Goal: Information Seeking & Learning: Learn about a topic

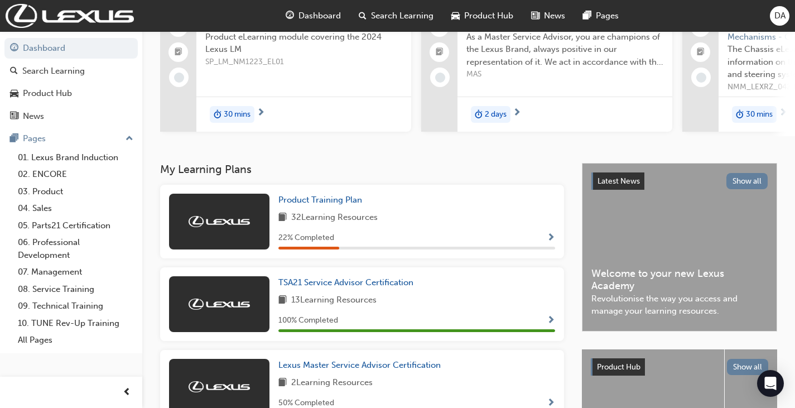
scroll to position [112, 0]
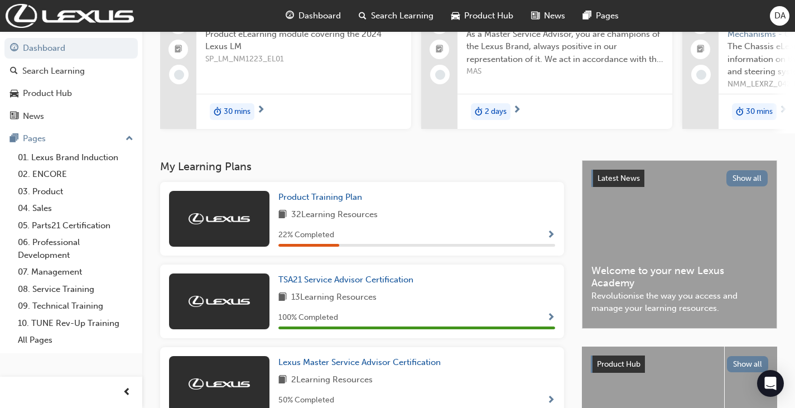
click at [333, 169] on h3 "My Learning Plans" at bounding box center [362, 166] width 404 height 13
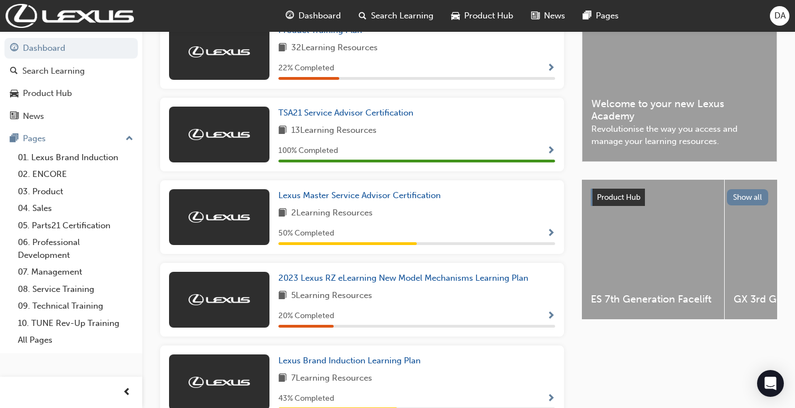
scroll to position [279, 0]
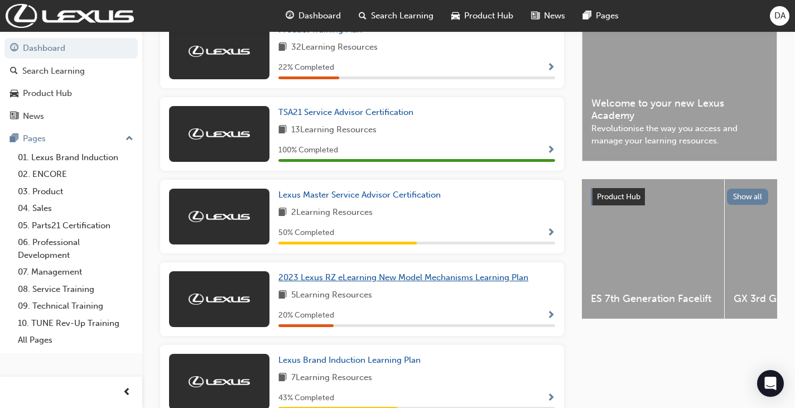
click at [354, 282] on span "2023 Lexus RZ eLearning New Model Mechanisms Learning Plan" at bounding box center [404, 277] width 250 height 10
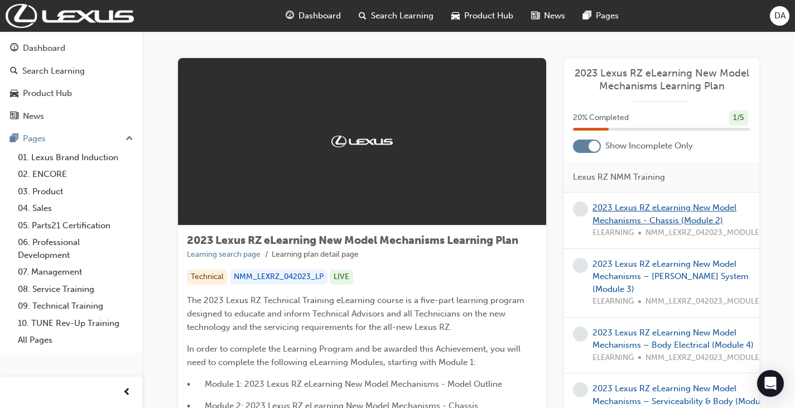
click at [635, 212] on link "2023 Lexus RZ eLearning New Model Mechanisms - Chassis (Module 2)" at bounding box center [665, 214] width 144 height 23
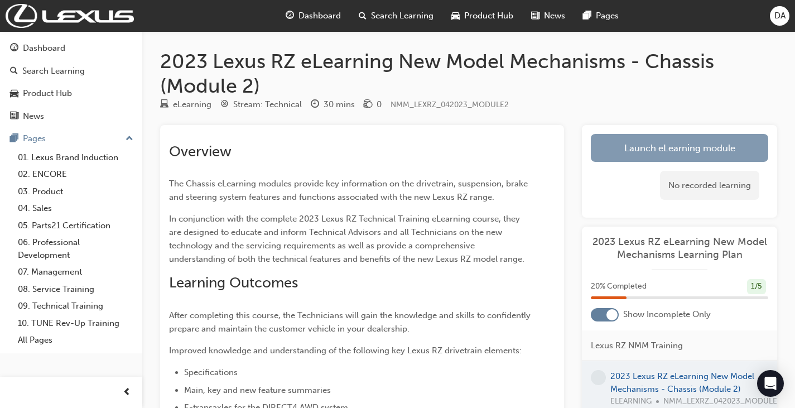
click at [682, 145] on link "Launch eLearning module" at bounding box center [679, 148] width 177 height 28
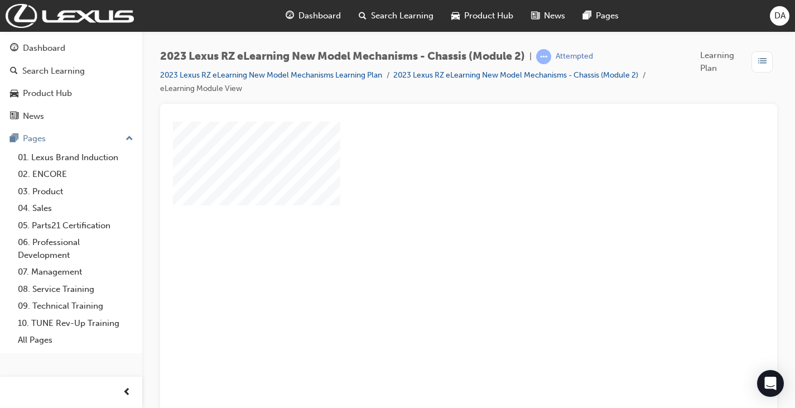
click at [436, 237] on div "play" at bounding box center [436, 237] width 0 height 0
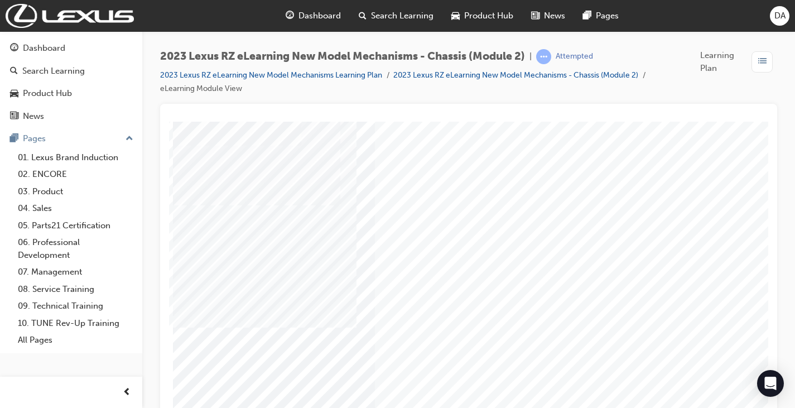
scroll to position [148, 0]
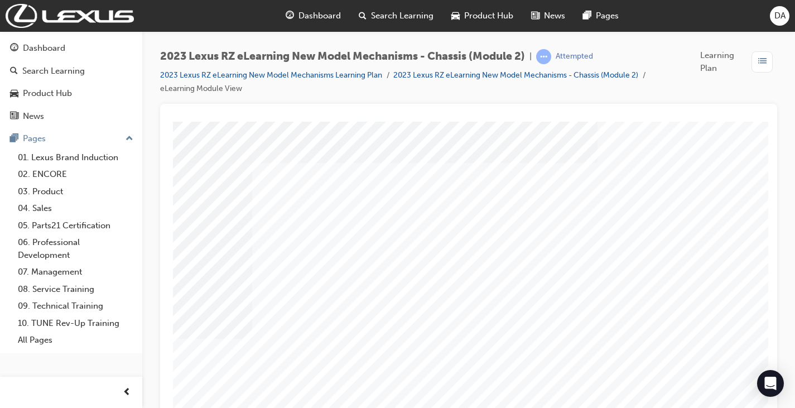
scroll to position [56, 0]
click at [714, 92] on div "2023 Lexus RZ eLearning New Model Mechanisms - Chassis (Module 2) | Attempted 2…" at bounding box center [468, 76] width 617 height 55
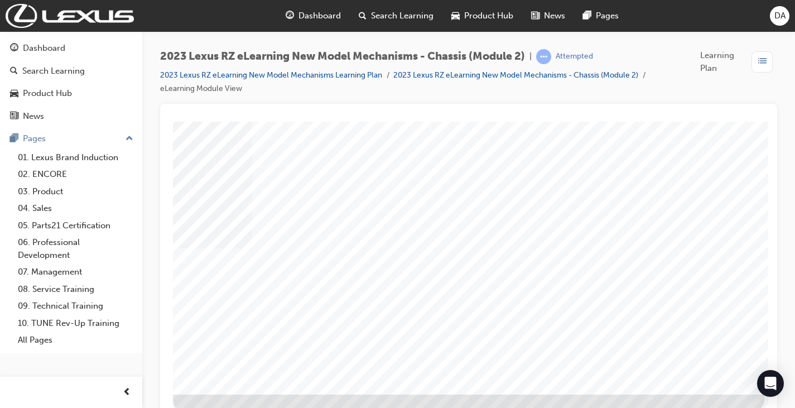
scroll to position [148, 0]
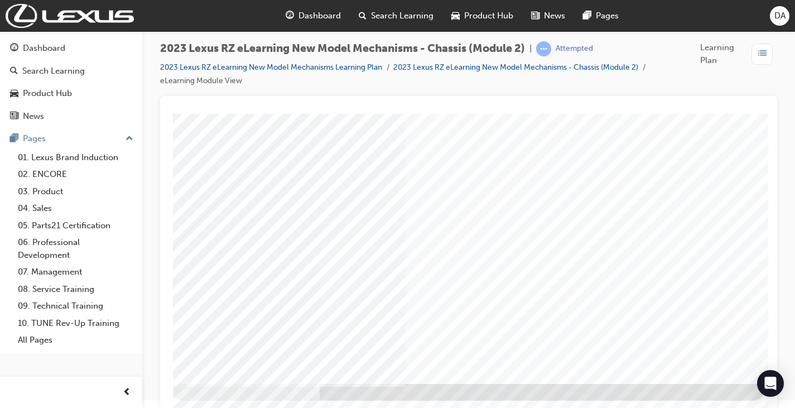
scroll to position [8, 0]
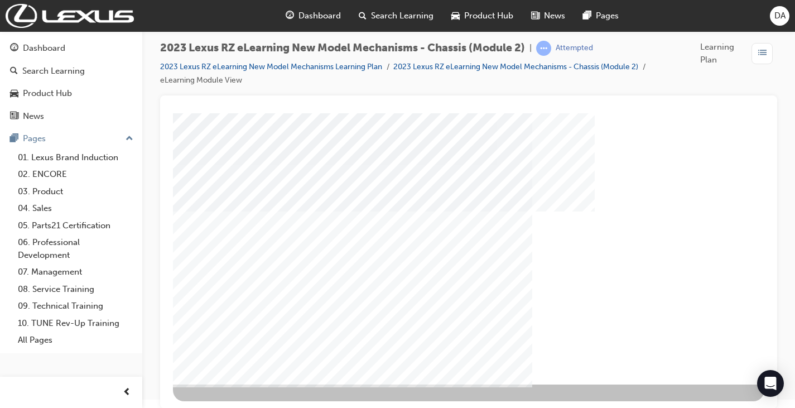
scroll to position [148, 0]
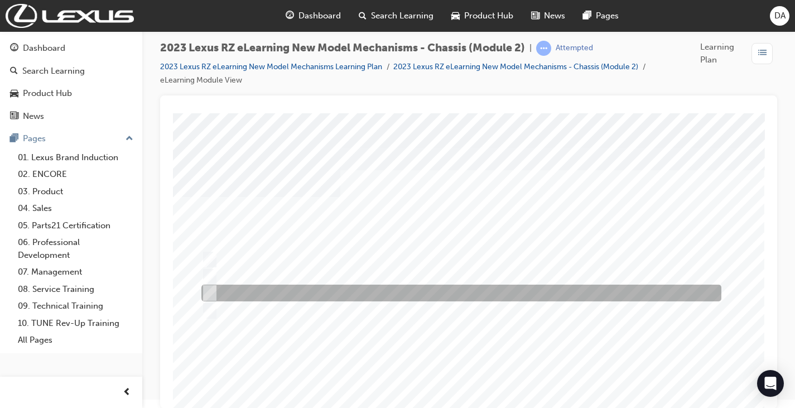
click at [207, 294] on input "Toyota Genuine e- Transaxle Fluid TE" at bounding box center [207, 293] width 12 height 12
radio input "true"
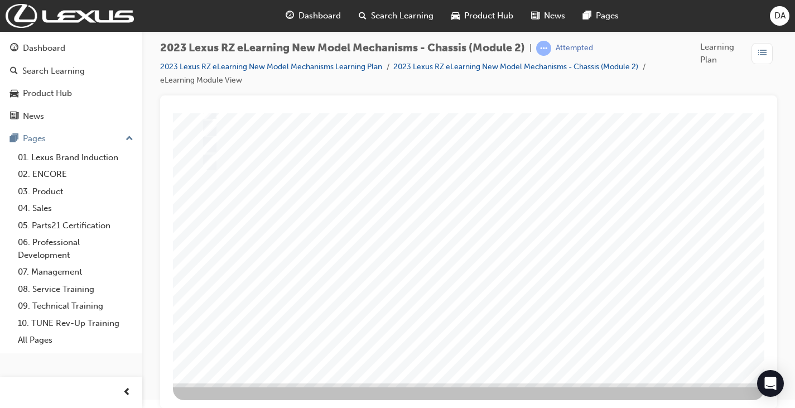
click at [644, 260] on div at bounding box center [469, 174] width 592 height 419
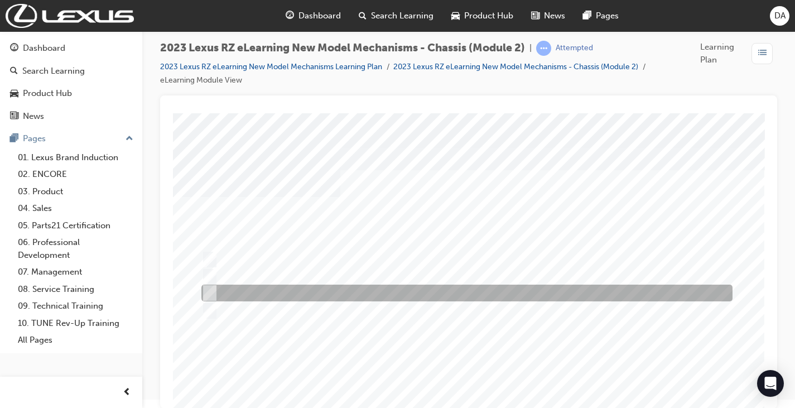
click at [208, 296] on input "Transfer of fluid between transaxles" at bounding box center [207, 293] width 12 height 12
radio input "true"
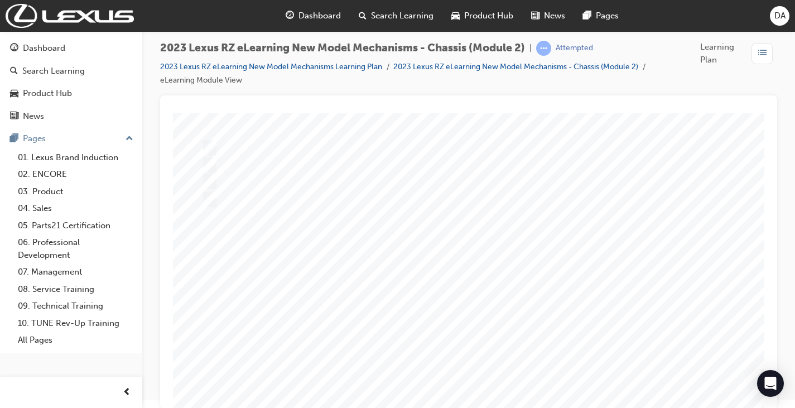
click at [210, 147] on div at bounding box center [469, 211] width 592 height 419
click at [211, 162] on div at bounding box center [469, 211] width 592 height 419
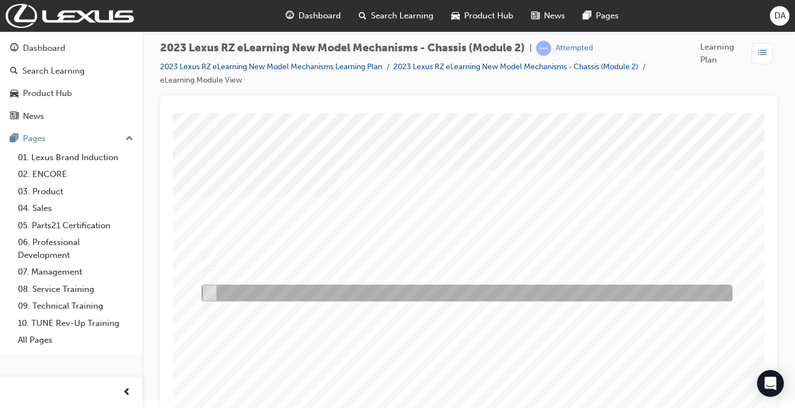
click at [206, 294] on input "5-way valve" at bounding box center [207, 293] width 12 height 12
radio input "true"
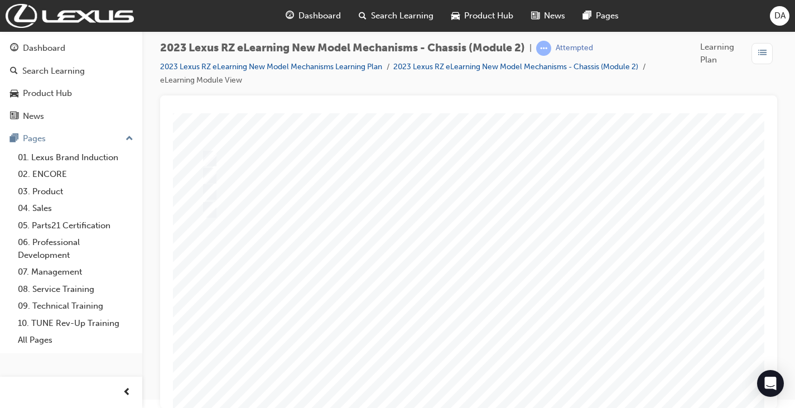
scroll to position [112, 0]
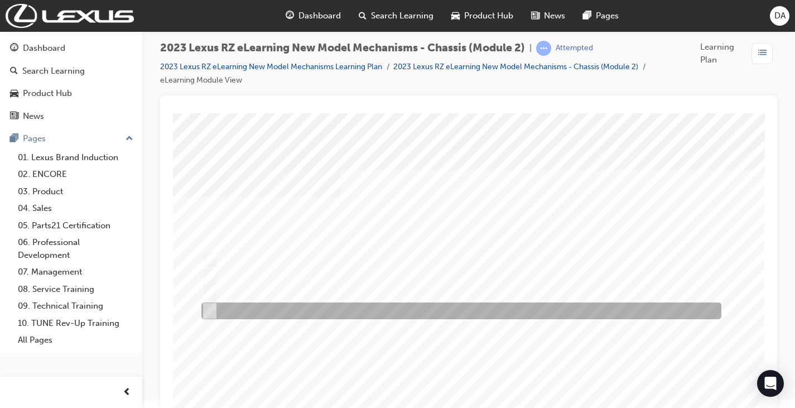
click at [210, 309] on input "Coloured gold with e-T marked on the filler plug." at bounding box center [207, 311] width 12 height 12
radio input "true"
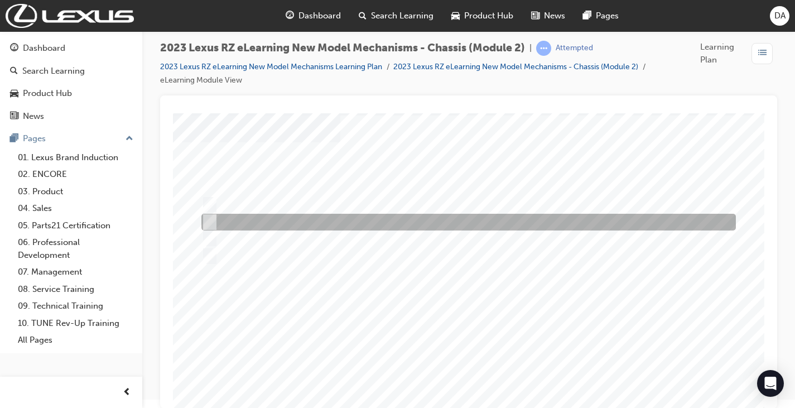
scroll to position [148, 0]
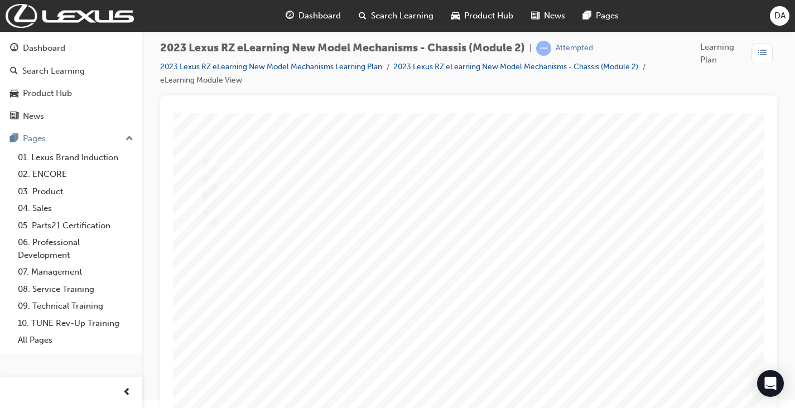
scroll to position [93, 0]
click at [207, 168] on div at bounding box center [469, 230] width 592 height 419
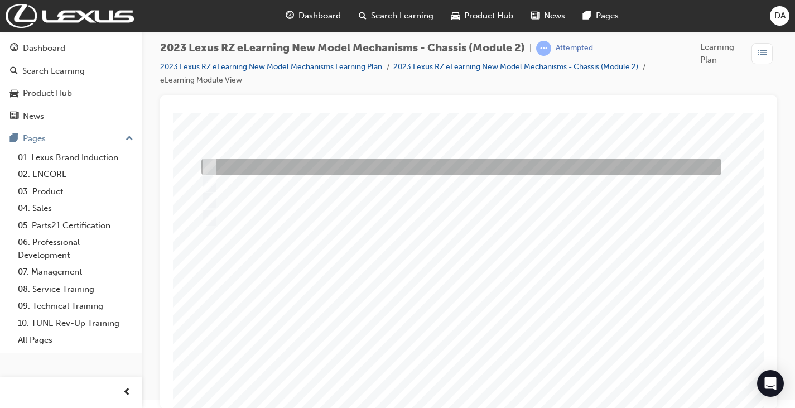
click at [211, 165] on input "Coloured red with TE marked on the filler plug." at bounding box center [207, 167] width 12 height 12
radio input "true"
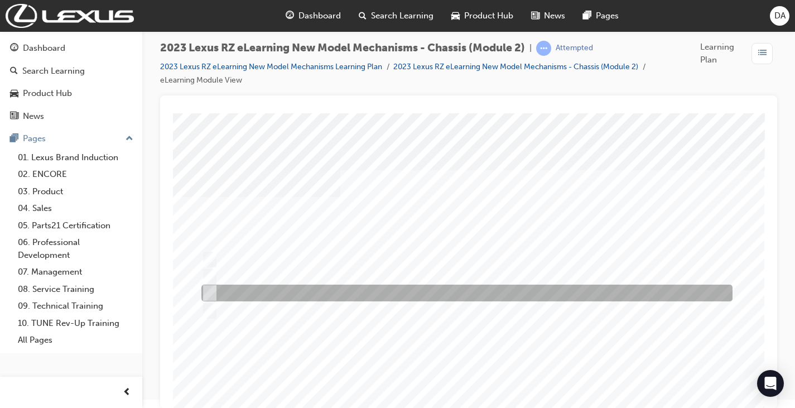
click at [211, 291] on input "Accumulator" at bounding box center [207, 293] width 12 height 12
radio input "true"
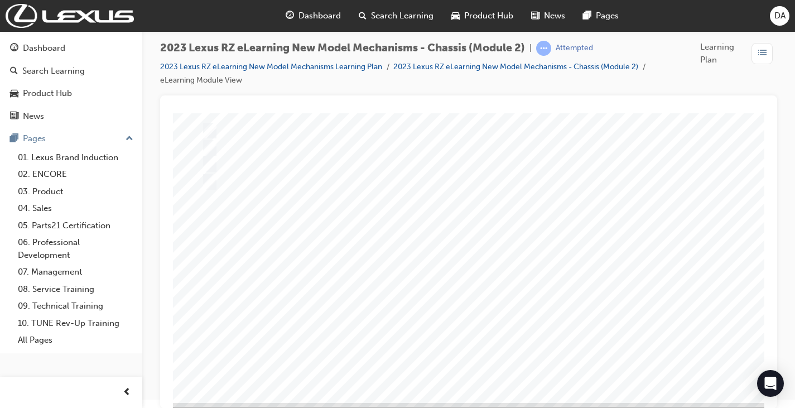
scroll to position [148, 0]
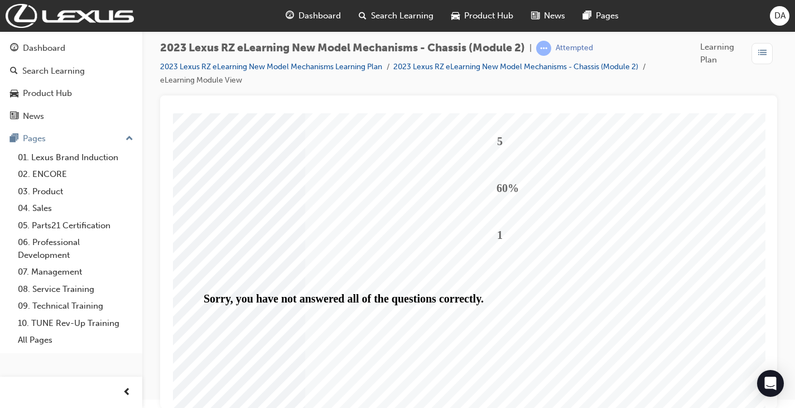
scroll to position [112, 0]
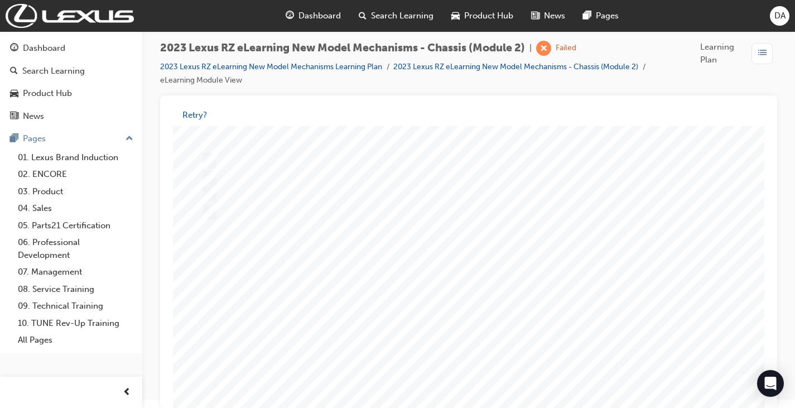
scroll to position [0, 0]
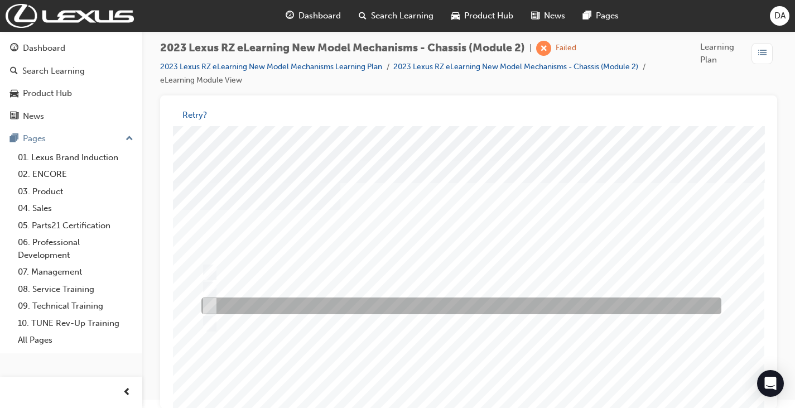
click at [211, 304] on input "Toyota Genuine e- Transaxle Fluid TE" at bounding box center [207, 306] width 12 height 12
radio input "true"
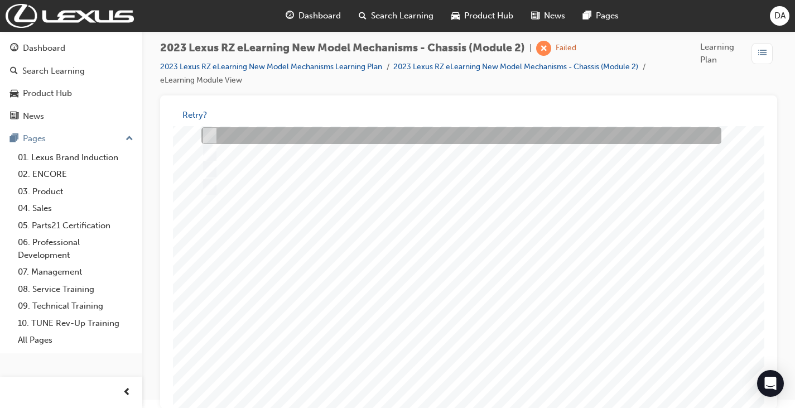
scroll to position [148, 0]
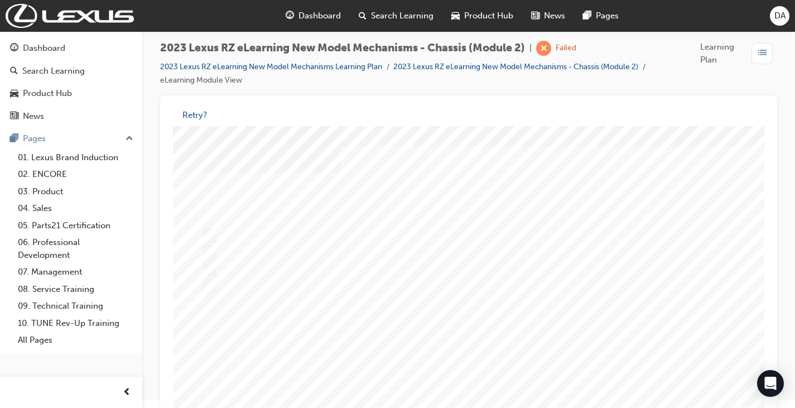
scroll to position [0, 0]
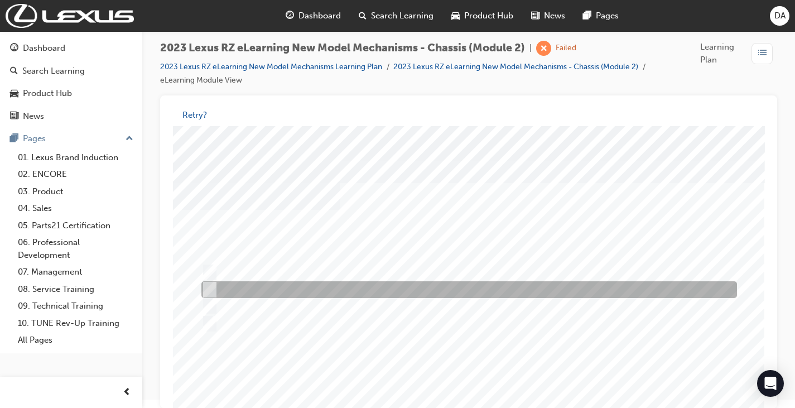
click at [208, 286] on input "Electric Motor Cooling" at bounding box center [207, 290] width 12 height 12
radio input "true"
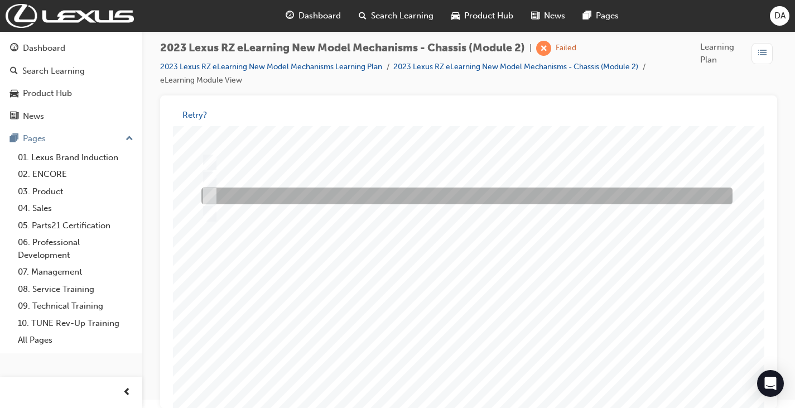
scroll to position [112, 0]
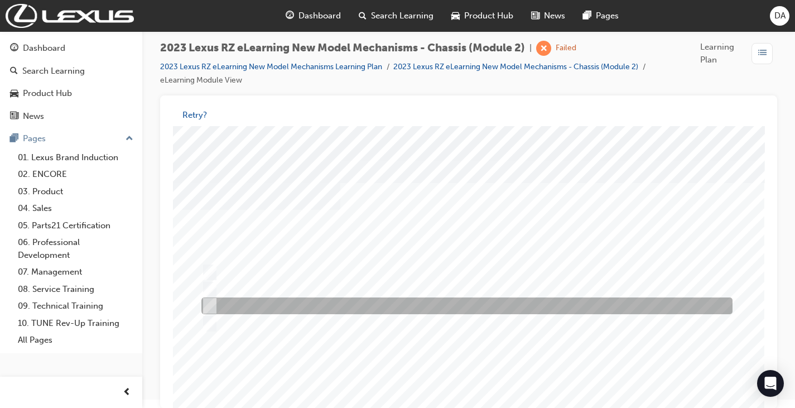
click at [208, 301] on input "5-way valve" at bounding box center [207, 306] width 12 height 12
radio input "true"
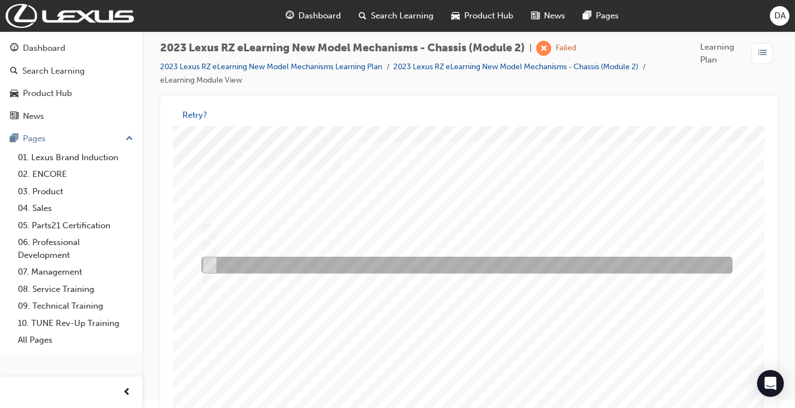
scroll to position [148, 0]
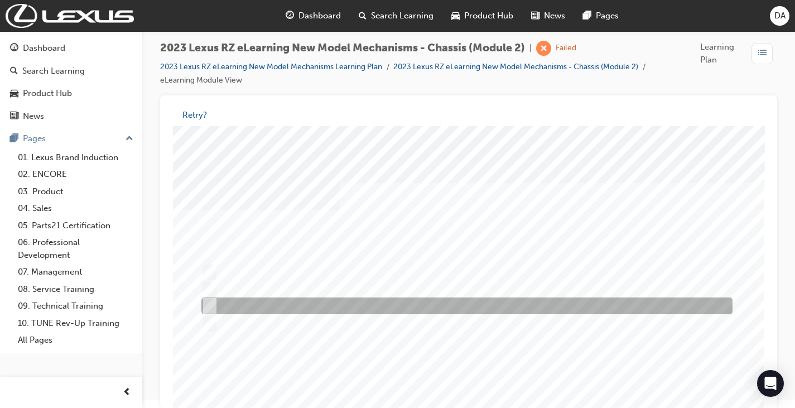
click at [212, 302] on input "Colourless with TE marked on the filler plug." at bounding box center [207, 306] width 12 height 12
radio input "true"
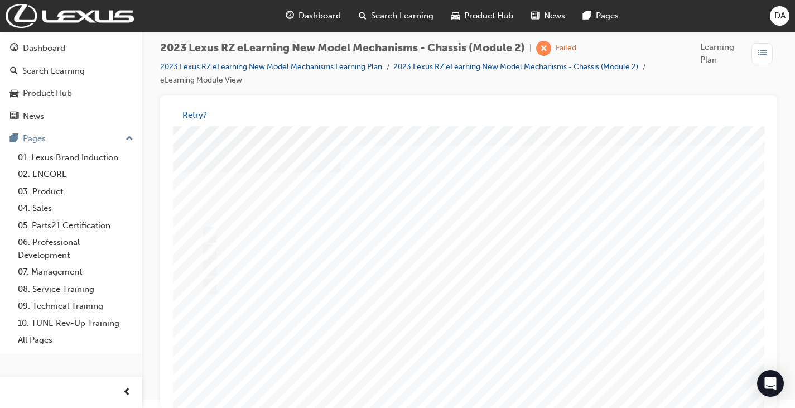
scroll to position [112, 0]
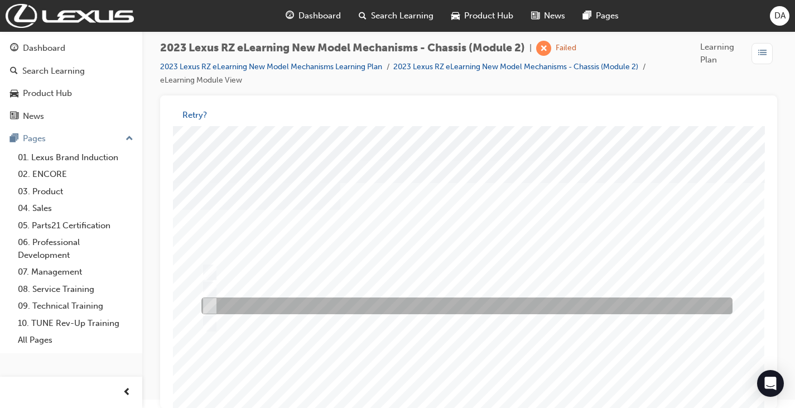
click at [209, 303] on input "Accumulator" at bounding box center [207, 306] width 12 height 12
radio input "true"
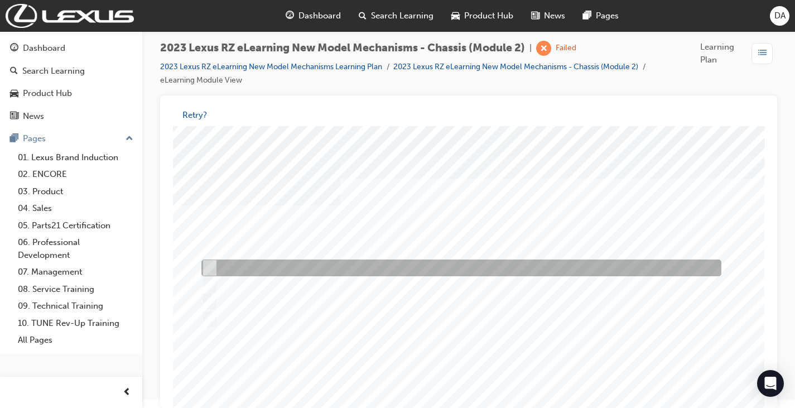
scroll to position [148, 0]
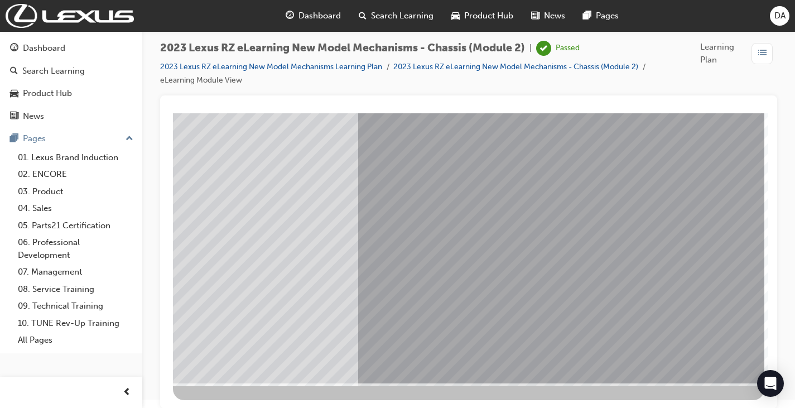
click at [684, 93] on div "2023 Lexus RZ eLearning New Model Mechanisms - Chassis (Module 2) | Passed 2023…" at bounding box center [468, 68] width 617 height 55
click at [662, 87] on div "2023 Lexus RZ eLearning New Model Mechanisms - Chassis (Module 2) | Passed 2023…" at bounding box center [468, 68] width 617 height 55
click at [140, 148] on div "Dashboard Search Learning Product Hub News Pages Pages 01. Lexus Brand Inductio…" at bounding box center [71, 192] width 142 height 322
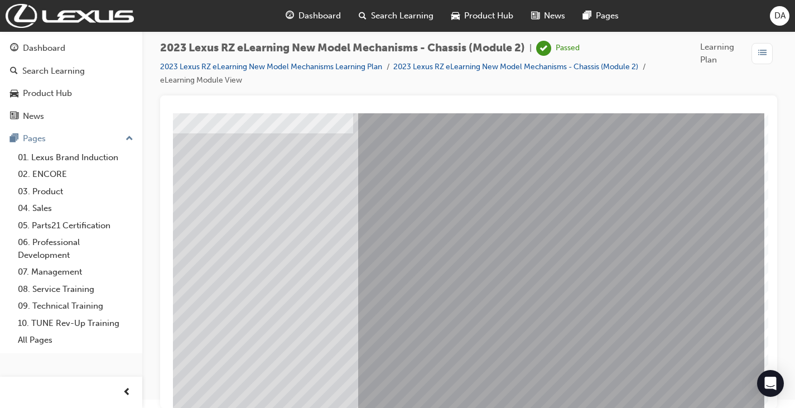
scroll to position [0, 0]
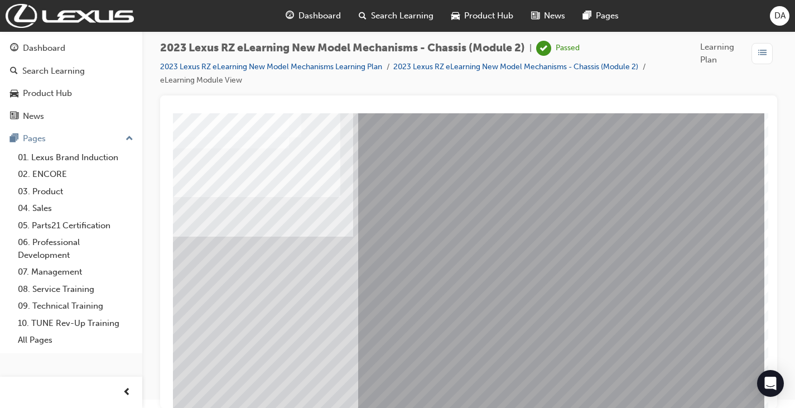
click at [681, 88] on div "2023 Lexus RZ eLearning New Model Mechanisms - Chassis (Module 2) | Passed 2023…" at bounding box center [468, 68] width 617 height 55
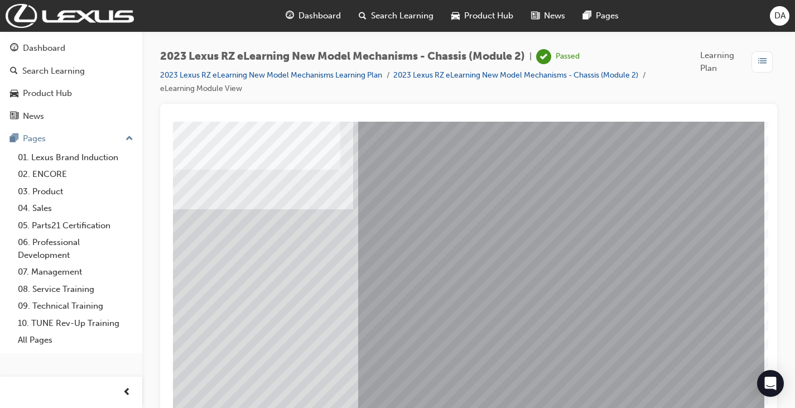
scroll to position [148, 0]
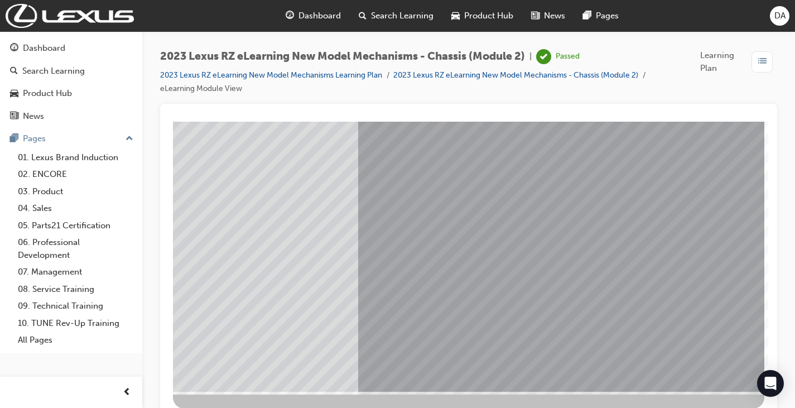
click at [711, 59] on span "Learning Plan" at bounding box center [723, 61] width 47 height 25
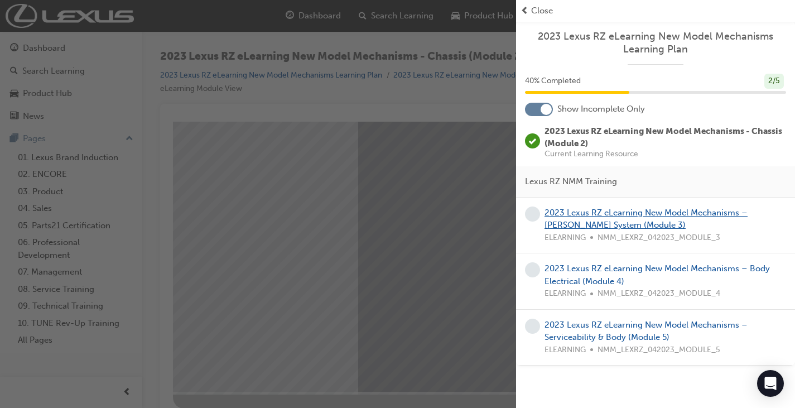
click at [605, 216] on link "2023 Lexus RZ eLearning New Model Mechanisms – [PERSON_NAME] System (Module 3)" at bounding box center [646, 219] width 203 height 23
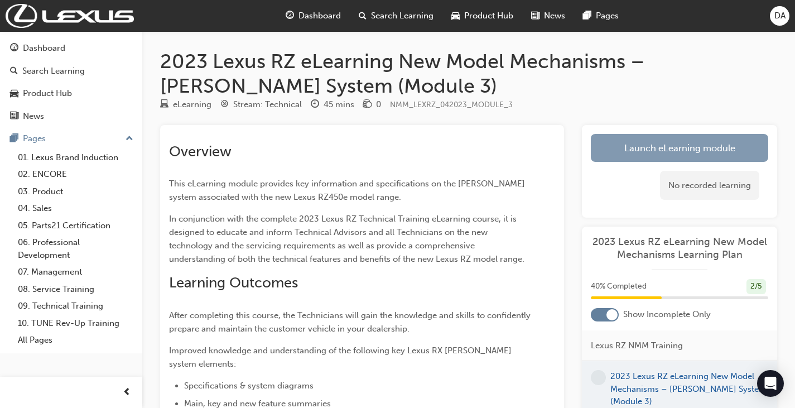
click at [655, 146] on link "Launch eLearning module" at bounding box center [679, 148] width 177 height 28
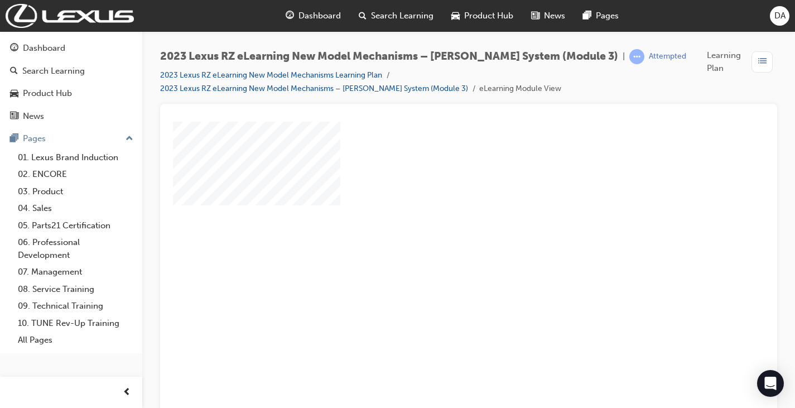
click at [436, 237] on div "play" at bounding box center [436, 237] width 0 height 0
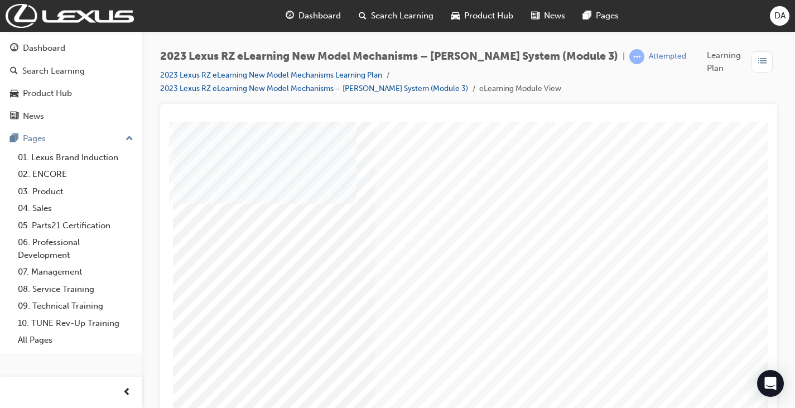
scroll to position [148, 0]
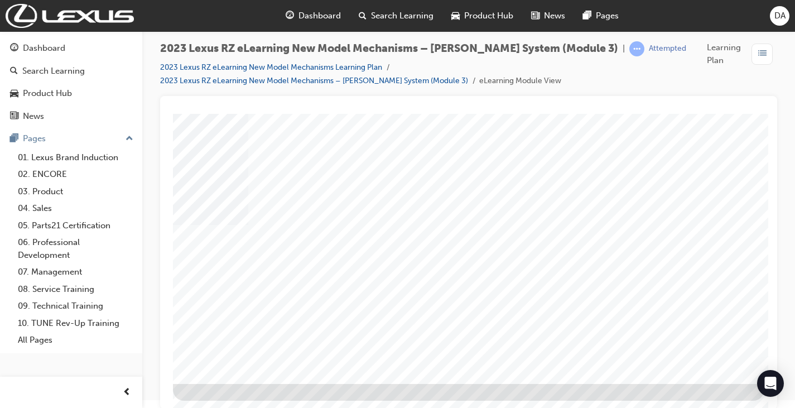
scroll to position [8, 0]
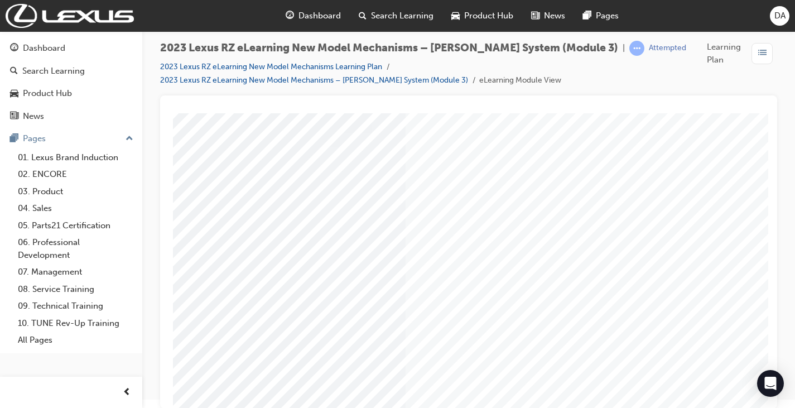
scroll to position [148, 0]
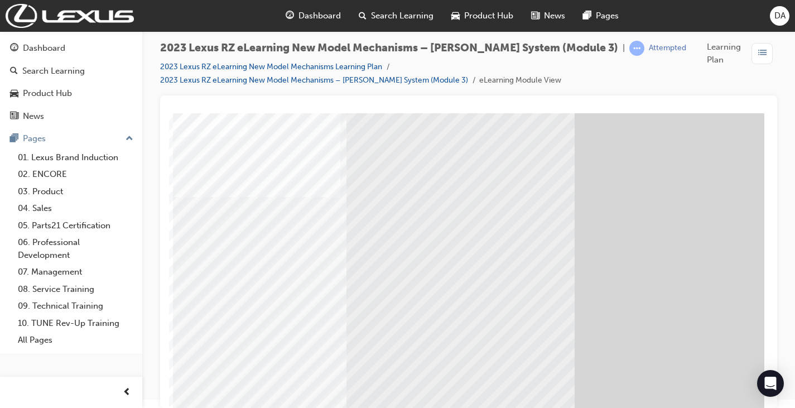
drag, startPoint x: 228, startPoint y: 362, endPoint x: 234, endPoint y: 366, distance: 6.8
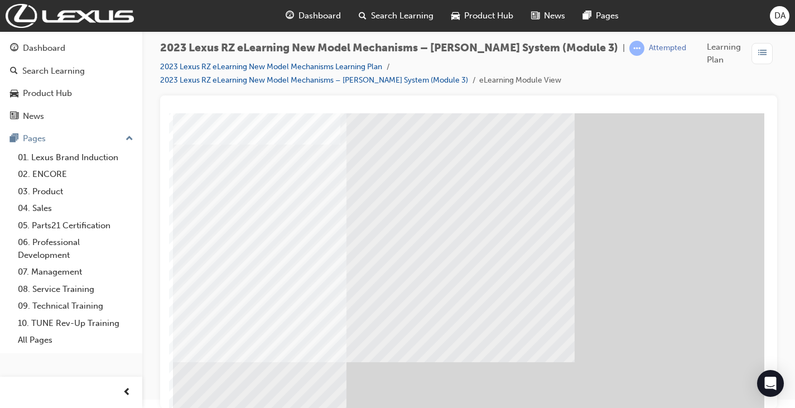
scroll to position [148, 0]
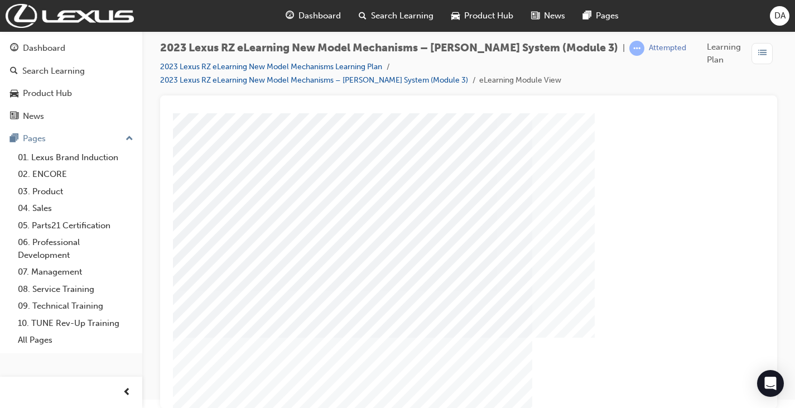
scroll to position [56, 0]
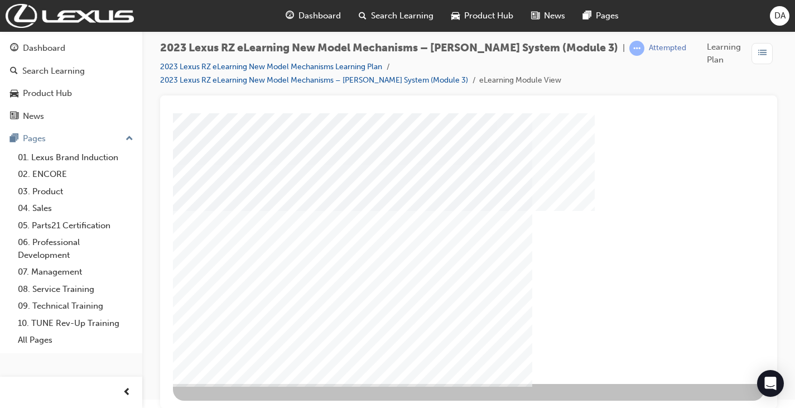
scroll to position [148, 0]
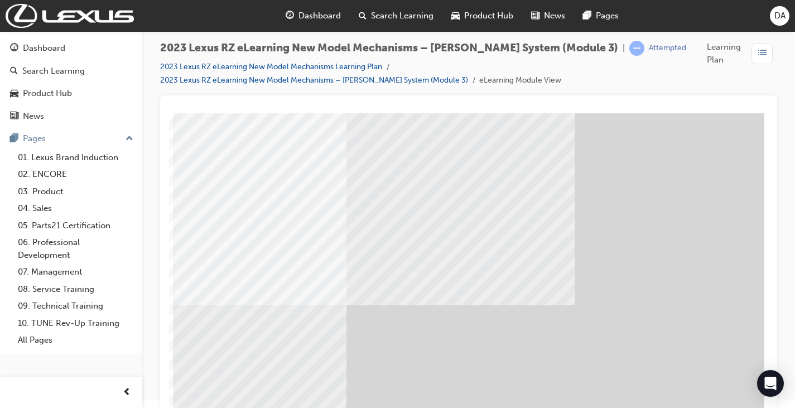
scroll to position [112, 0]
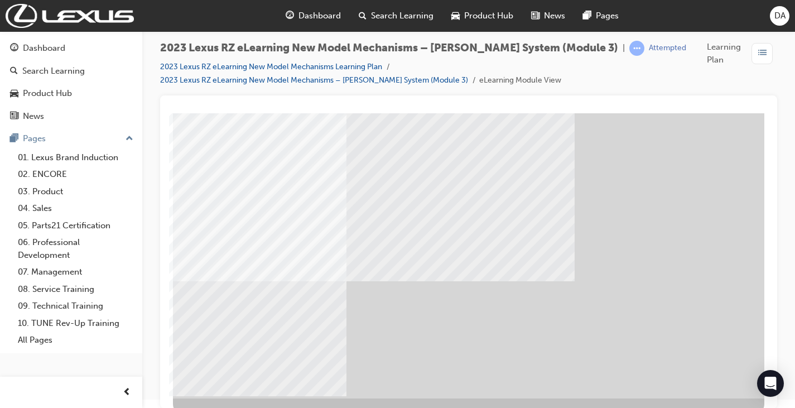
scroll to position [148, 0]
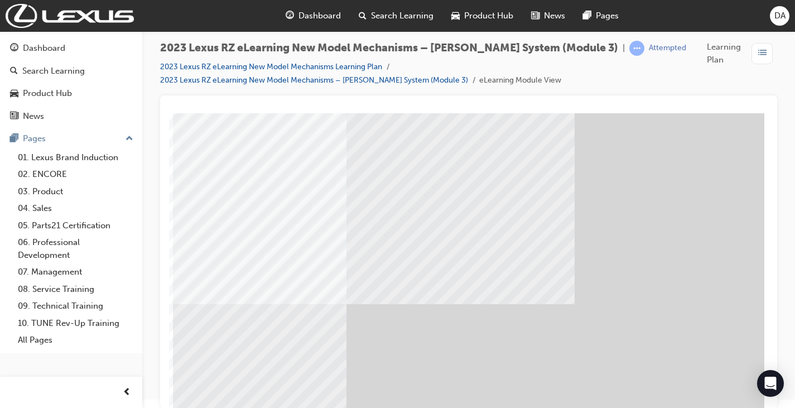
scroll to position [112, 0]
drag, startPoint x: 655, startPoint y: 262, endPoint x: 680, endPoint y: 266, distance: 25.4
drag, startPoint x: 679, startPoint y: 267, endPoint x: 708, endPoint y: 238, distance: 41.0
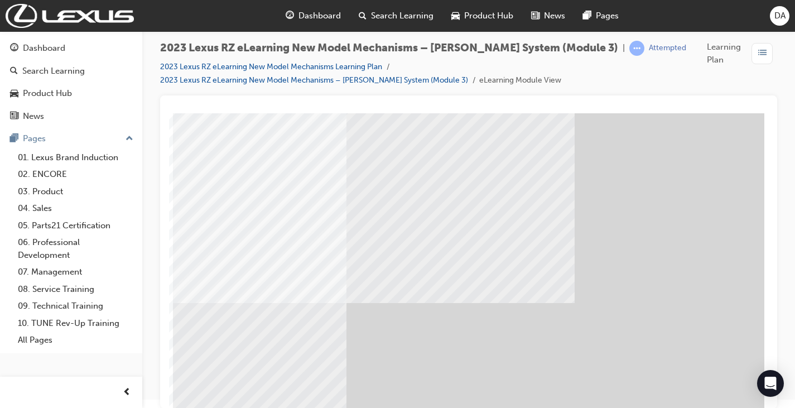
drag, startPoint x: 706, startPoint y: 241, endPoint x: 685, endPoint y: 297, distance: 60.2
drag, startPoint x: 685, startPoint y: 298, endPoint x: 671, endPoint y: 330, distance: 35.0
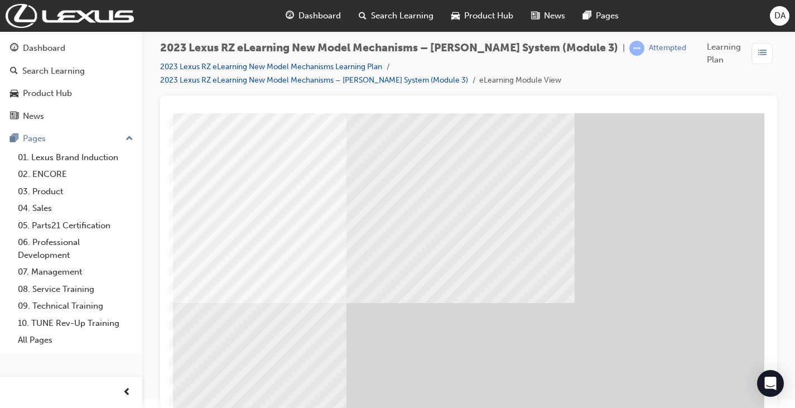
drag, startPoint x: 671, startPoint y: 330, endPoint x: 647, endPoint y: 356, distance: 34.8
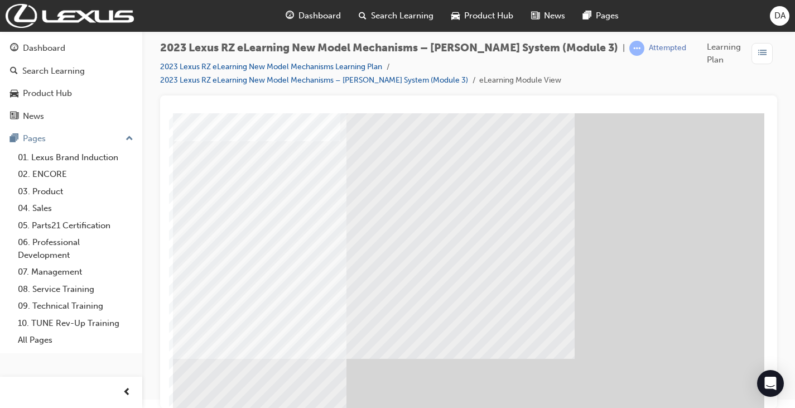
scroll to position [56, 0]
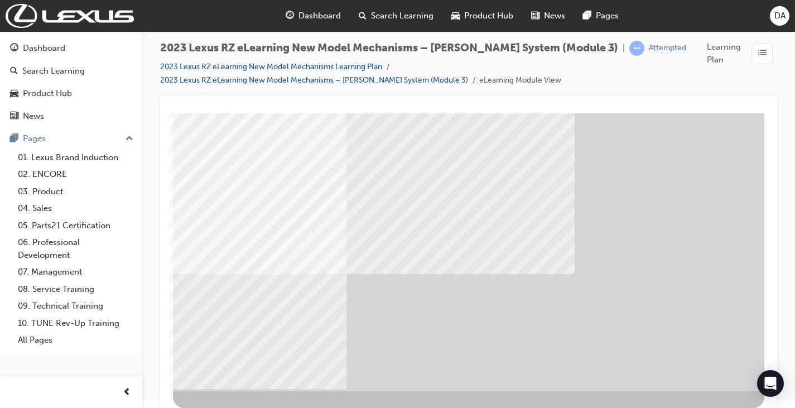
scroll to position [148, 0]
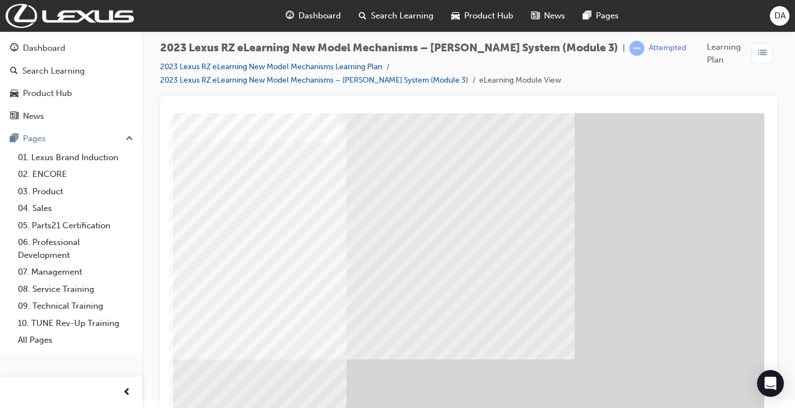
scroll to position [56, 0]
drag, startPoint x: 361, startPoint y: 360, endPoint x: 368, endPoint y: 379, distance: 20.1
drag, startPoint x: 368, startPoint y: 379, endPoint x: 209, endPoint y: 281, distance: 186.2
drag, startPoint x: 409, startPoint y: 294, endPoint x: 238, endPoint y: 280, distance: 171.4
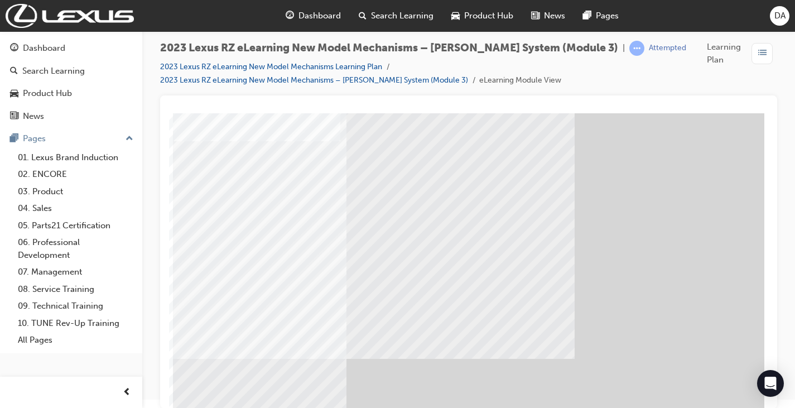
drag, startPoint x: 539, startPoint y: 308, endPoint x: 656, endPoint y: 353, distance: 125.6
drag, startPoint x: 558, startPoint y: 323, endPoint x: 697, endPoint y: 348, distance: 140.6
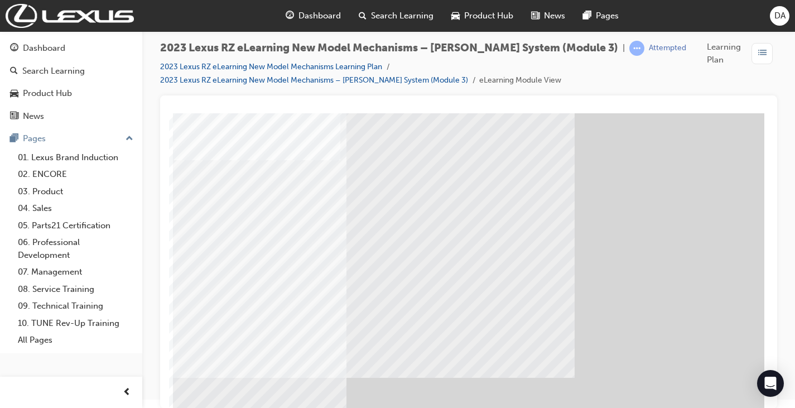
scroll to position [148, 0]
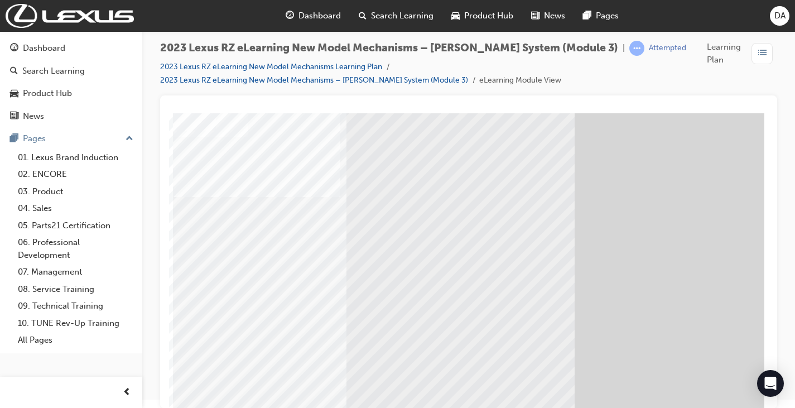
click at [684, 75] on ul "2023 Lexus RZ eLearning New Model Mechanisms Learning Plan 2023 Lexus RZ eLearn…" at bounding box center [429, 73] width 538 height 26
drag, startPoint x: 487, startPoint y: 299, endPoint x: 440, endPoint y: 314, distance: 48.7
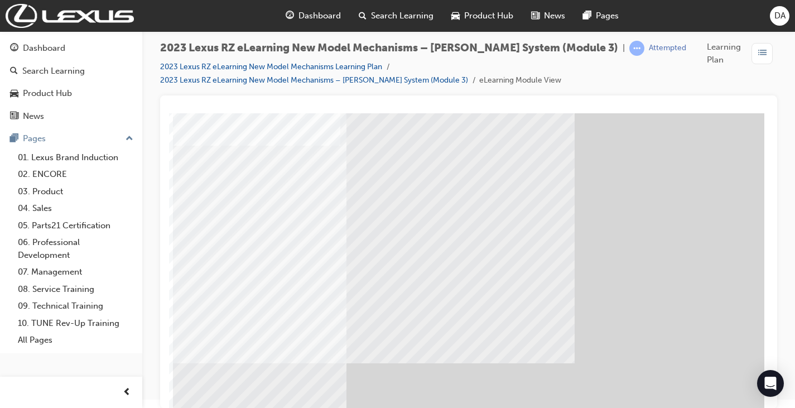
scroll to position [56, 0]
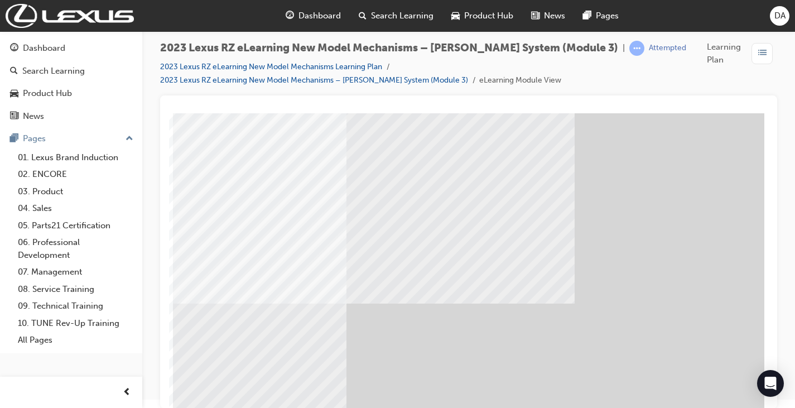
scroll to position [112, 0]
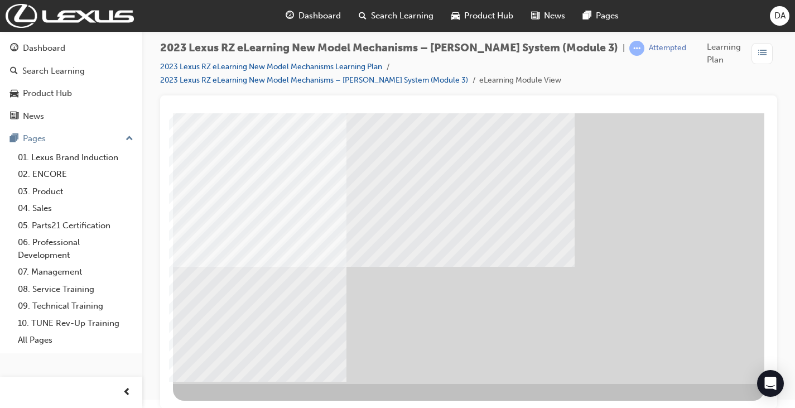
scroll to position [148, 0]
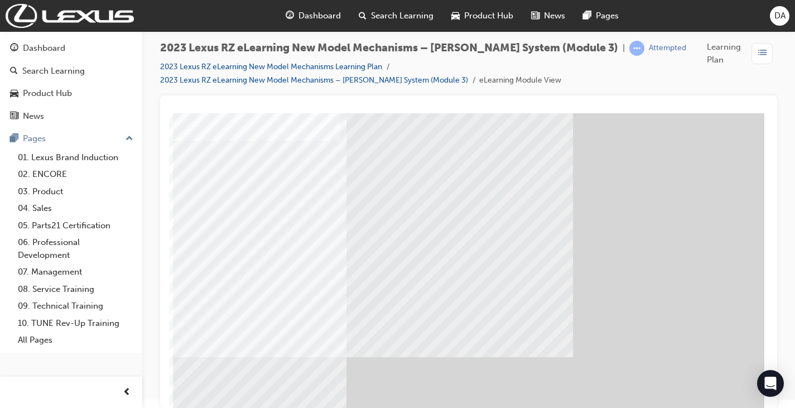
scroll to position [56, 0]
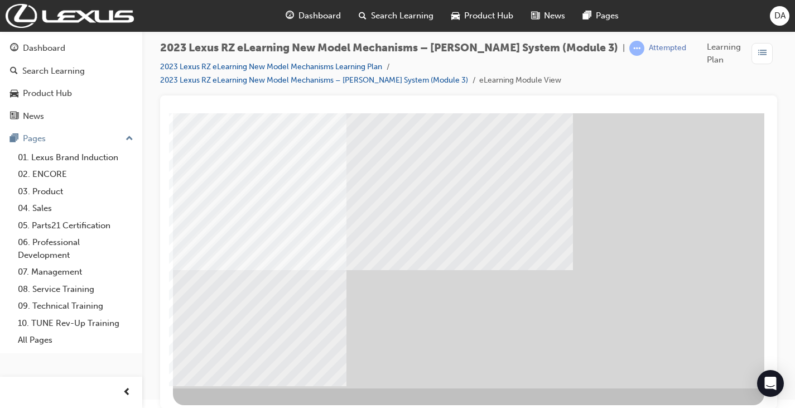
scroll to position [148, 0]
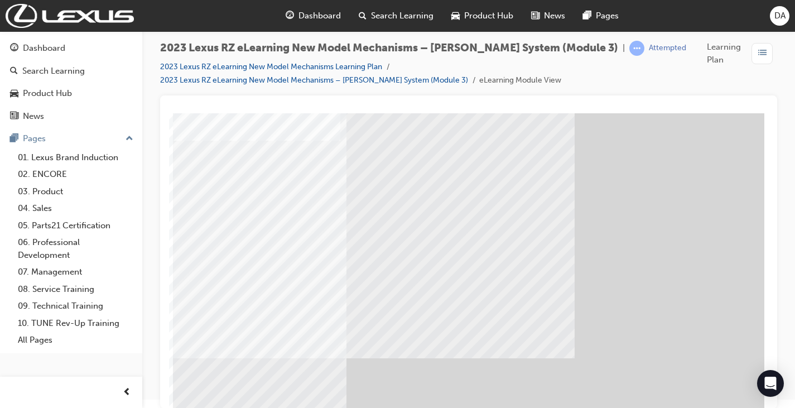
scroll to position [56, 0]
click at [660, 54] on div "2023 Lexus RZ eLearning New Model Mechanisms – [PERSON_NAME] System (Module 3) …" at bounding box center [429, 48] width 538 height 15
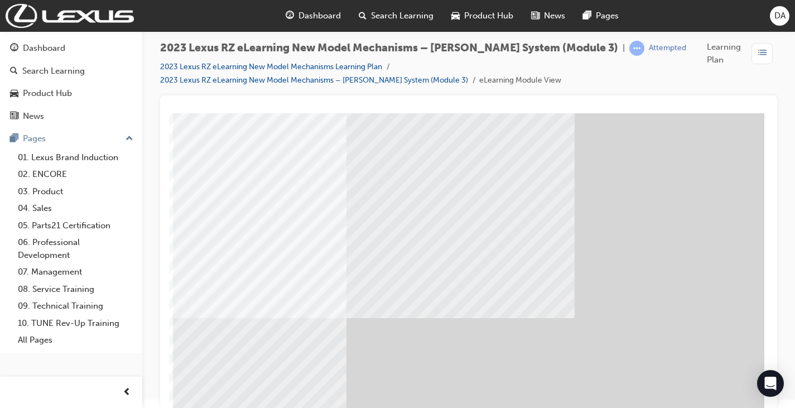
scroll to position [148, 0]
